Goal: Task Accomplishment & Management: Complete application form

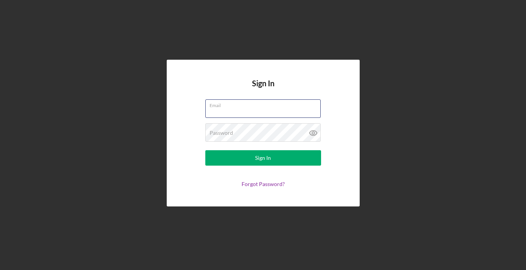
type input "[EMAIL_ADDRESS][DOMAIN_NAME]"
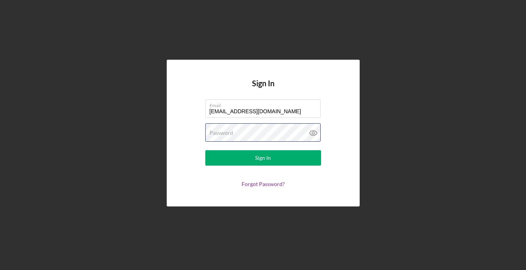
click at [263, 158] on button "Sign In" at bounding box center [263, 157] width 116 height 15
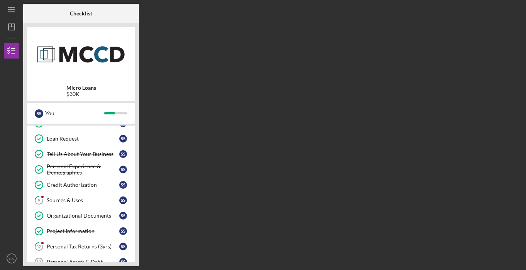
scroll to position [218, 0]
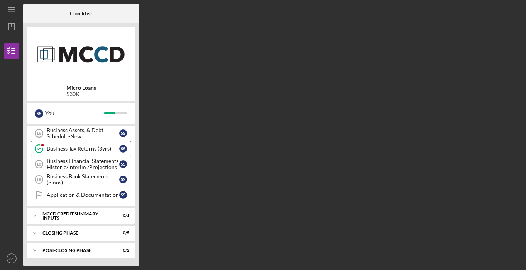
click at [83, 145] on link "Business Tax Returns (3yrs) Business Tax Returns (3yrs) S S" at bounding box center [81, 148] width 100 height 15
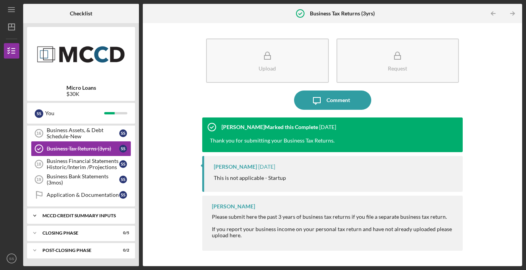
click at [79, 213] on div "Icon/Expander MCCD Credit Summary Inputs 0 / 1" at bounding box center [81, 215] width 108 height 15
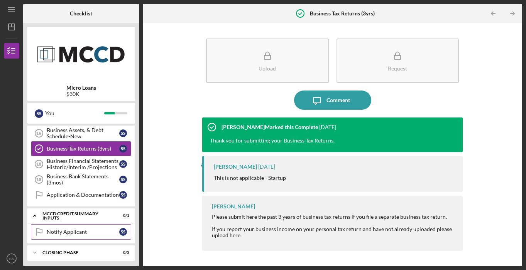
click at [60, 231] on div "Notify Applicant" at bounding box center [83, 232] width 73 height 6
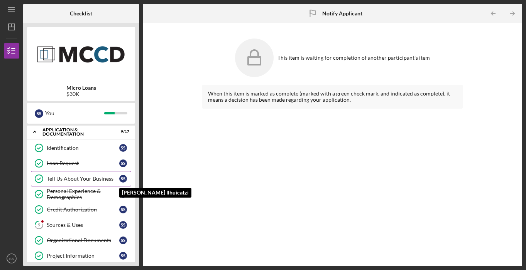
scroll to position [17, 0]
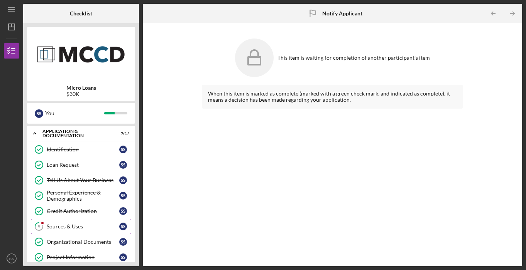
click at [100, 220] on link "9 Sources & Uses S S" at bounding box center [81, 226] width 100 height 15
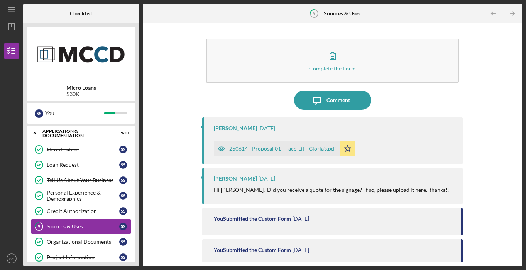
click at [307, 148] on div "250614 - Proposal 01 - Face-Lit - Gloria's.pdf" at bounding box center [282, 149] width 107 height 6
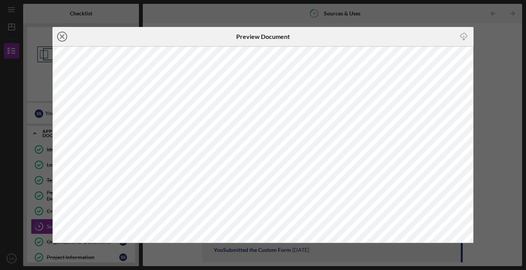
click at [68, 35] on icon "Icon/Close" at bounding box center [61, 36] width 19 height 19
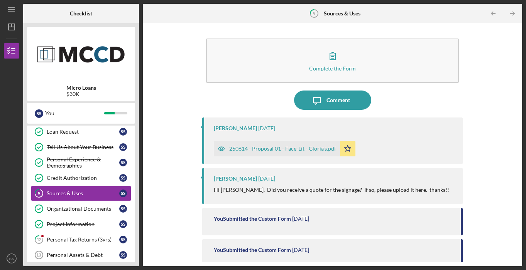
scroll to position [123, 0]
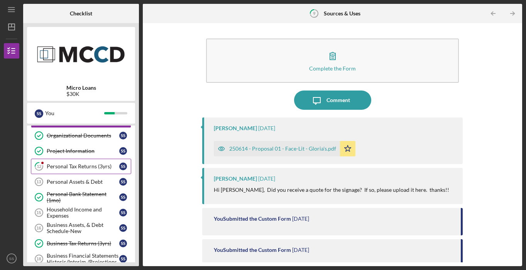
click at [98, 169] on div "Personal Tax Returns (3yrs)" at bounding box center [83, 167] width 73 height 6
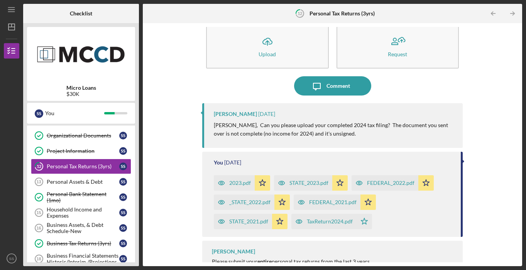
scroll to position [31, 0]
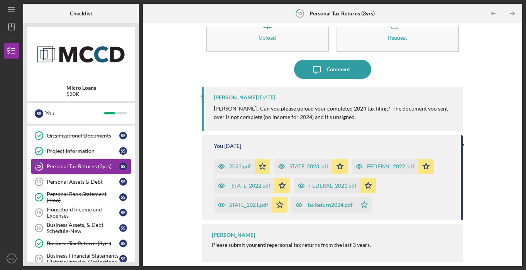
click at [345, 196] on div "TaxReturn2024.pdf Icon/Star" at bounding box center [333, 203] width 84 height 19
click at [343, 209] on div "TaxReturn2024.pdf" at bounding box center [323, 205] width 65 height 15
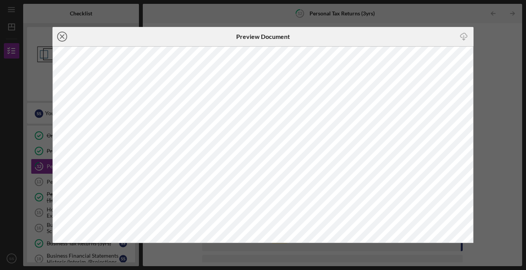
click at [54, 28] on icon "Icon/Close" at bounding box center [61, 36] width 19 height 19
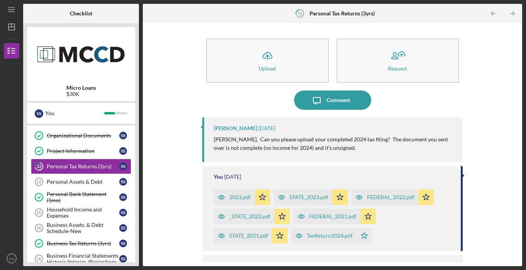
click at [360, 196] on icon "button" at bounding box center [358, 197] width 15 height 15
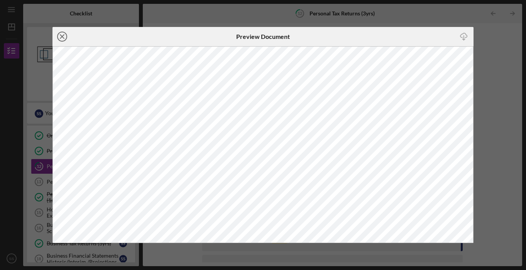
click at [67, 38] on icon "Icon/Close" at bounding box center [61, 36] width 19 height 19
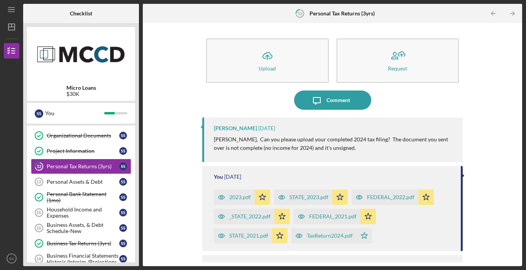
scroll to position [31, 0]
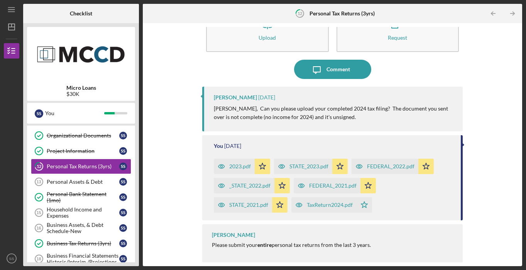
click at [348, 206] on div "TaxReturn2024.pdf" at bounding box center [330, 205] width 46 height 6
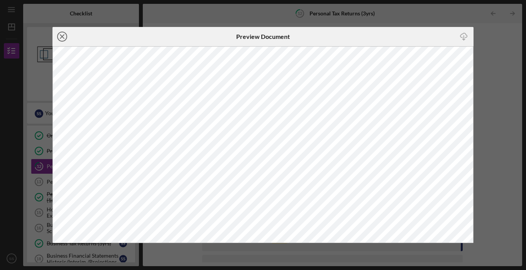
click at [56, 39] on icon "Icon/Close" at bounding box center [61, 36] width 19 height 19
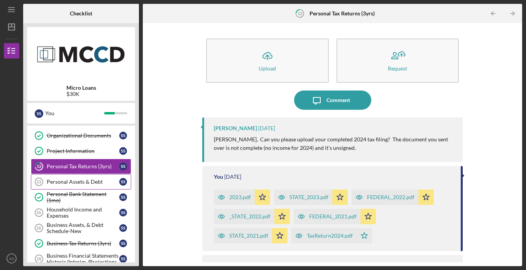
click at [61, 178] on link "Personal Assets & Debt 13 Personal Assets & Debt S S" at bounding box center [81, 181] width 100 height 15
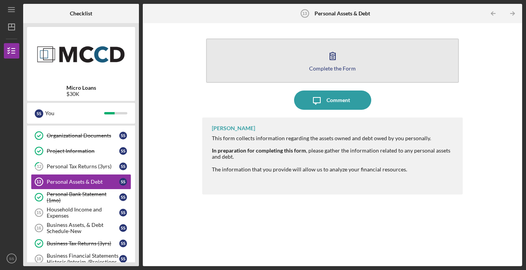
click at [378, 68] on button "Complete the Form Form" at bounding box center [332, 61] width 252 height 44
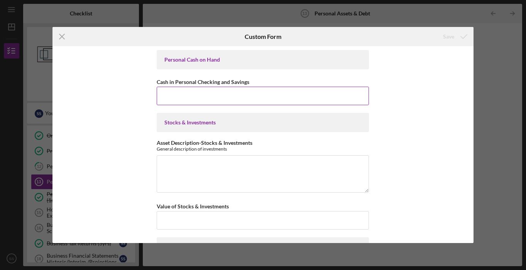
click at [191, 94] on input "Cash in Personal Checking and Savings" at bounding box center [263, 96] width 212 height 19
drag, startPoint x: 208, startPoint y: 57, endPoint x: 208, endPoint y: 80, distance: 22.8
click at [208, 57] on div "Personal Cash on Hand" at bounding box center [262, 60] width 197 height 6
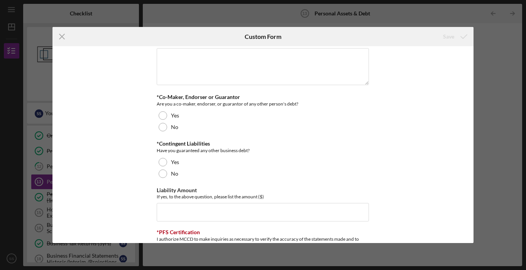
scroll to position [2068, 0]
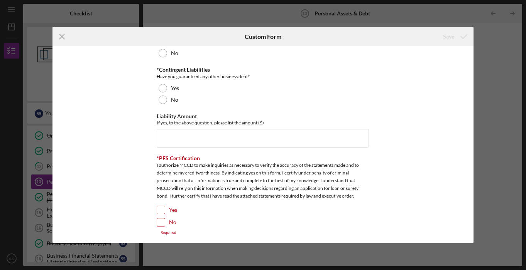
click at [157, 207] on div at bounding box center [161, 210] width 8 height 8
click at [162, 209] on input "Yes" at bounding box center [161, 210] width 8 height 8
checkbox input "true"
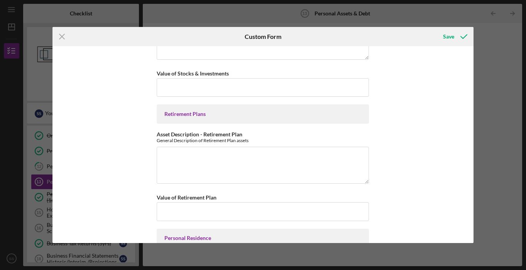
scroll to position [0, 0]
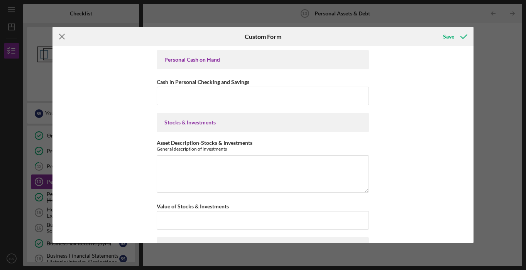
click at [59, 35] on icon "Icon/Menu Close" at bounding box center [61, 36] width 19 height 19
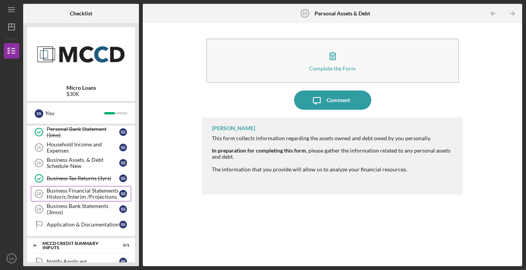
scroll to position [190, 0]
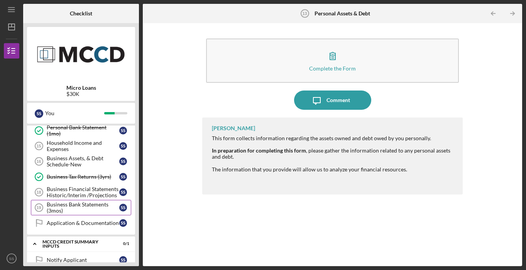
click at [75, 210] on div "Business Bank Statements (3mos)" at bounding box center [83, 208] width 73 height 12
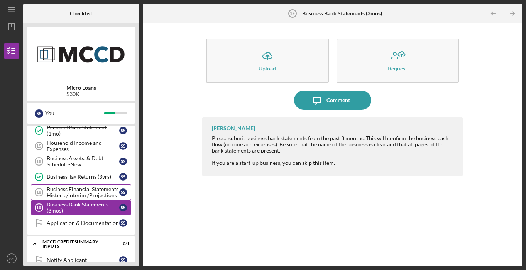
click at [71, 192] on div "Business Financial Statements Historic/Interim /Projections" at bounding box center [83, 192] width 73 height 12
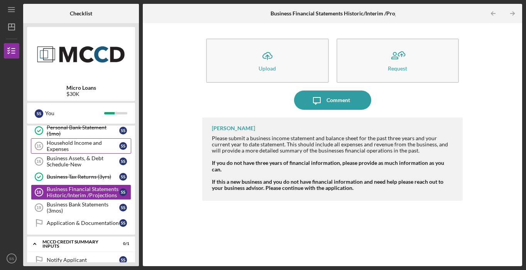
click at [105, 151] on div "Household Income and Expenses" at bounding box center [83, 146] width 73 height 12
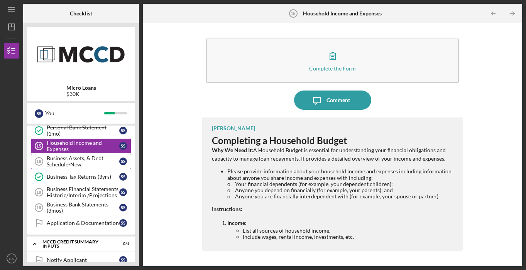
click at [97, 167] on div "Business Assets, & Debt Schedule-New" at bounding box center [83, 161] width 73 height 12
